Goal: Find specific page/section: Find specific page/section

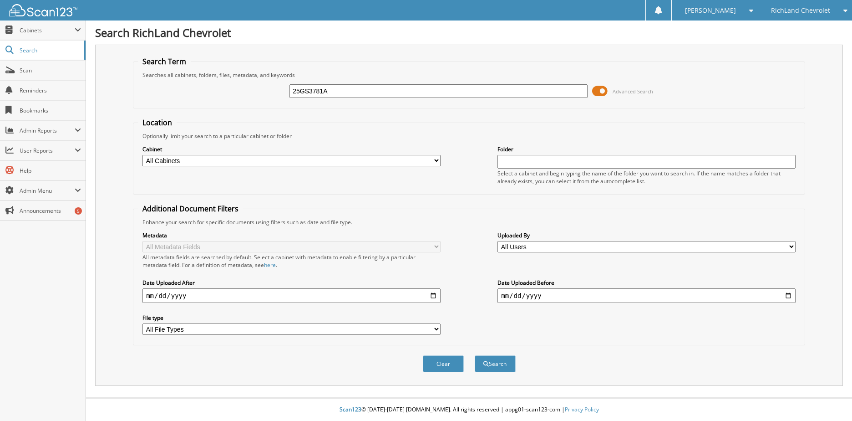
type input "25GS3781A"
click at [475, 355] on button "Search" at bounding box center [495, 363] width 41 height 17
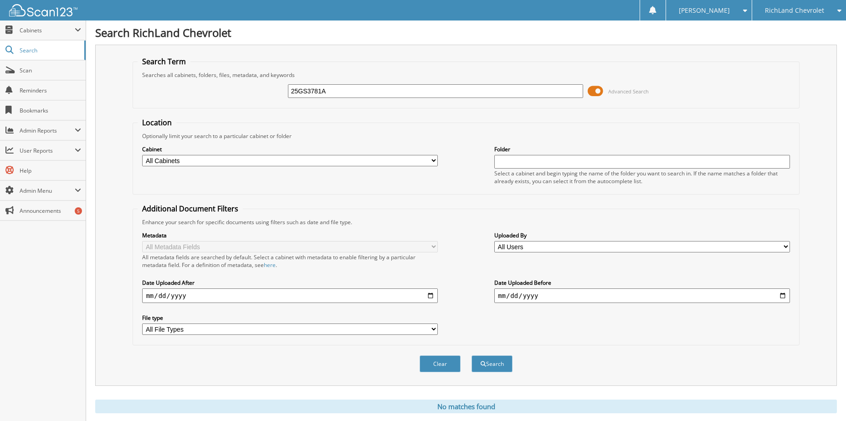
drag, startPoint x: 328, startPoint y: 90, endPoint x: 271, endPoint y: 95, distance: 56.7
click at [271, 95] on div "25GS3781A Advanced Search" at bounding box center [466, 91] width 656 height 25
type input "25CT9248B"
click at [471, 355] on button "Search" at bounding box center [491, 363] width 41 height 17
click at [327, 83] on div "25CT9248B" at bounding box center [436, 90] width 296 height 15
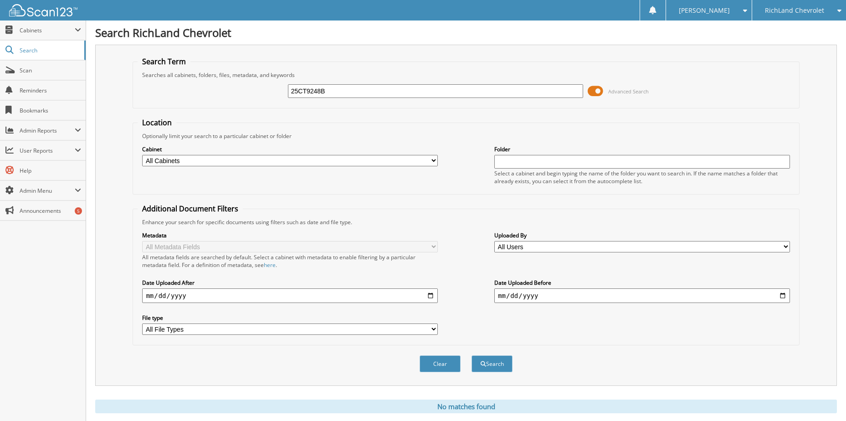
drag, startPoint x: 326, startPoint y: 93, endPoint x: 280, endPoint y: 94, distance: 46.0
click at [280, 94] on div "25CT9248B Advanced Search" at bounding box center [466, 91] width 656 height 25
type input "GP870A"
click at [471, 355] on button "Search" at bounding box center [491, 363] width 41 height 17
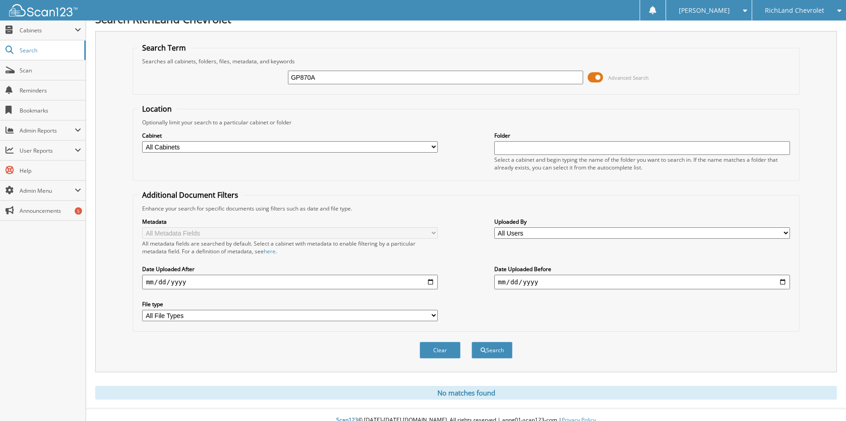
scroll to position [25, 0]
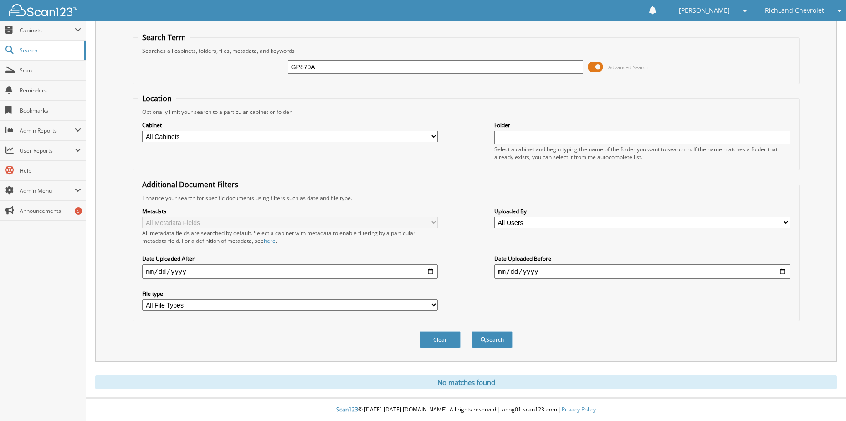
drag, startPoint x: 351, startPoint y: 69, endPoint x: 244, endPoint y: 69, distance: 106.6
click at [244, 69] on div "GP870A Advanced Search" at bounding box center [466, 67] width 656 height 25
type input "26CS1203"
click at [471, 331] on button "Search" at bounding box center [491, 339] width 41 height 17
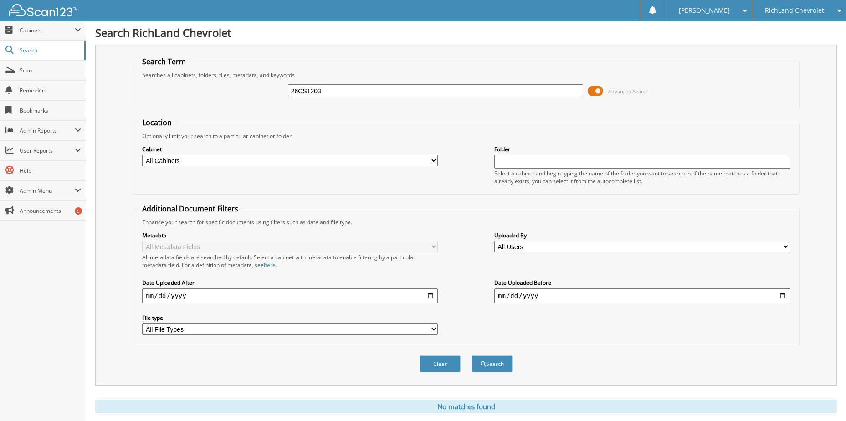
click at [802, 10] on span "RichLand Chevrolet" at bounding box center [794, 10] width 59 height 5
click at [780, 58] on link "RichLand CDJR" at bounding box center [799, 60] width 94 height 16
